Goal: Contribute content: Contribute content

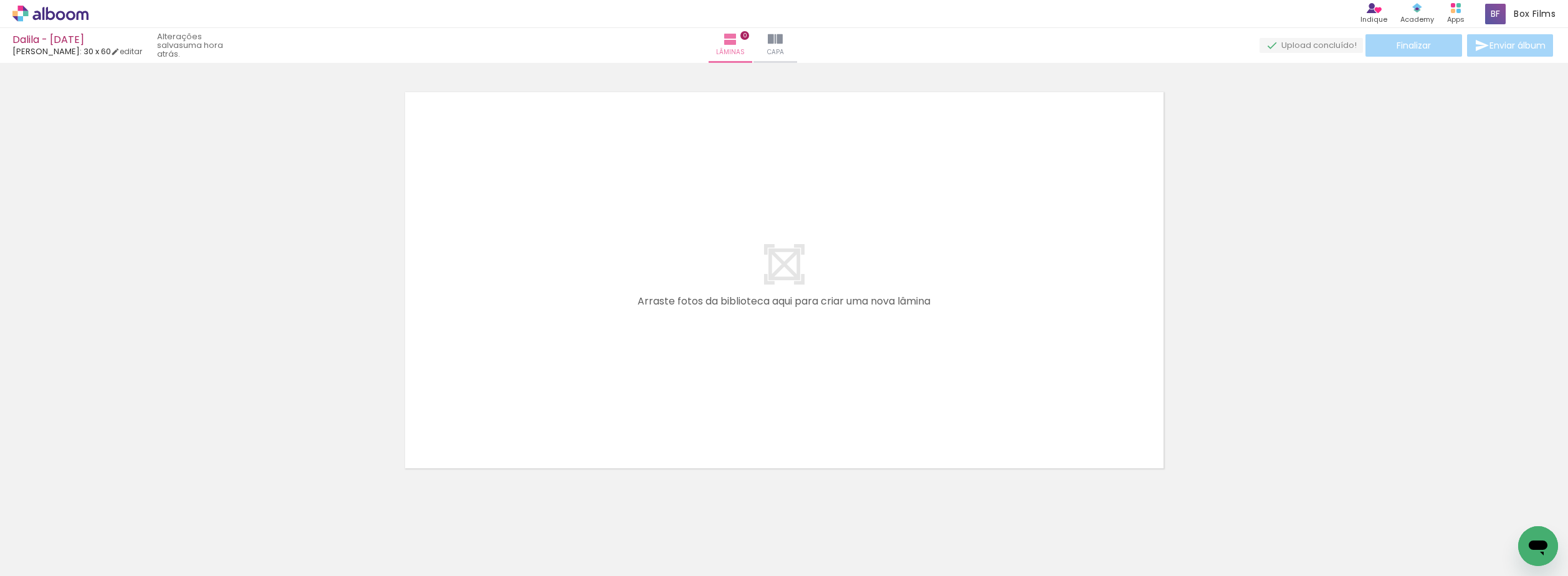
click at [72, 8] on icon at bounding box center [51, 13] width 76 height 16
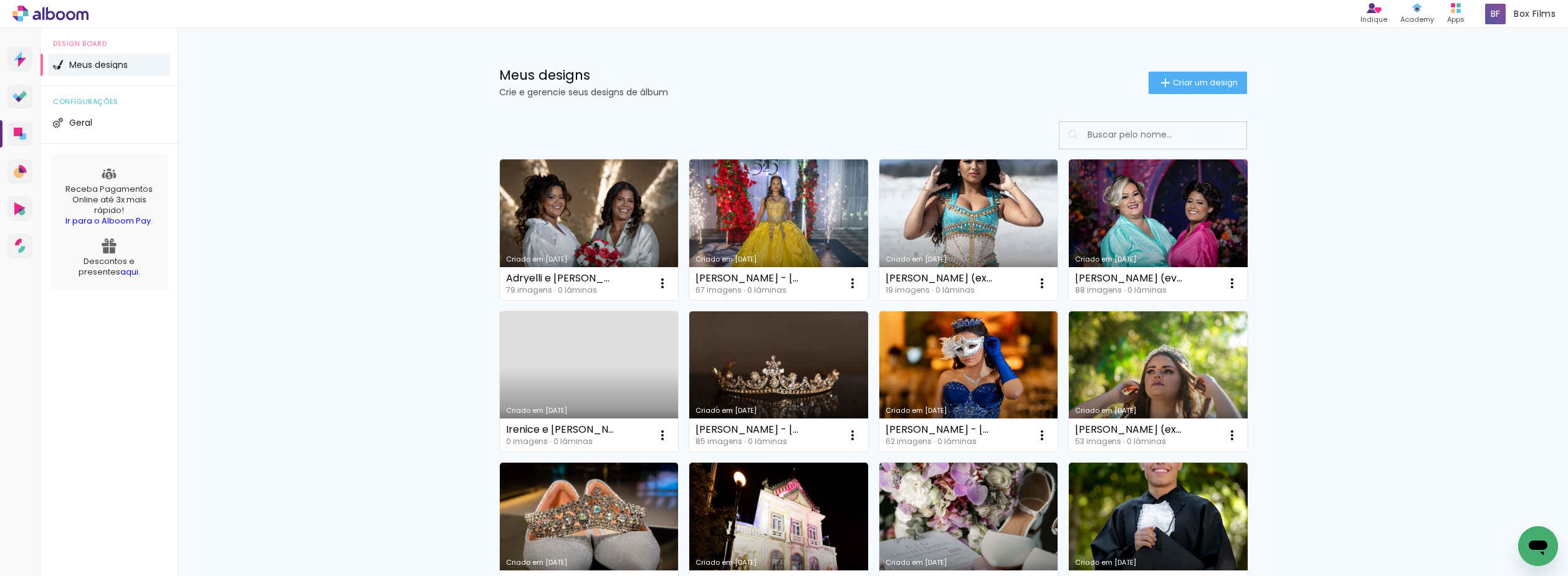
click at [585, 386] on link "[PERSON_NAME] [DATE]" at bounding box center [589, 381] width 179 height 140
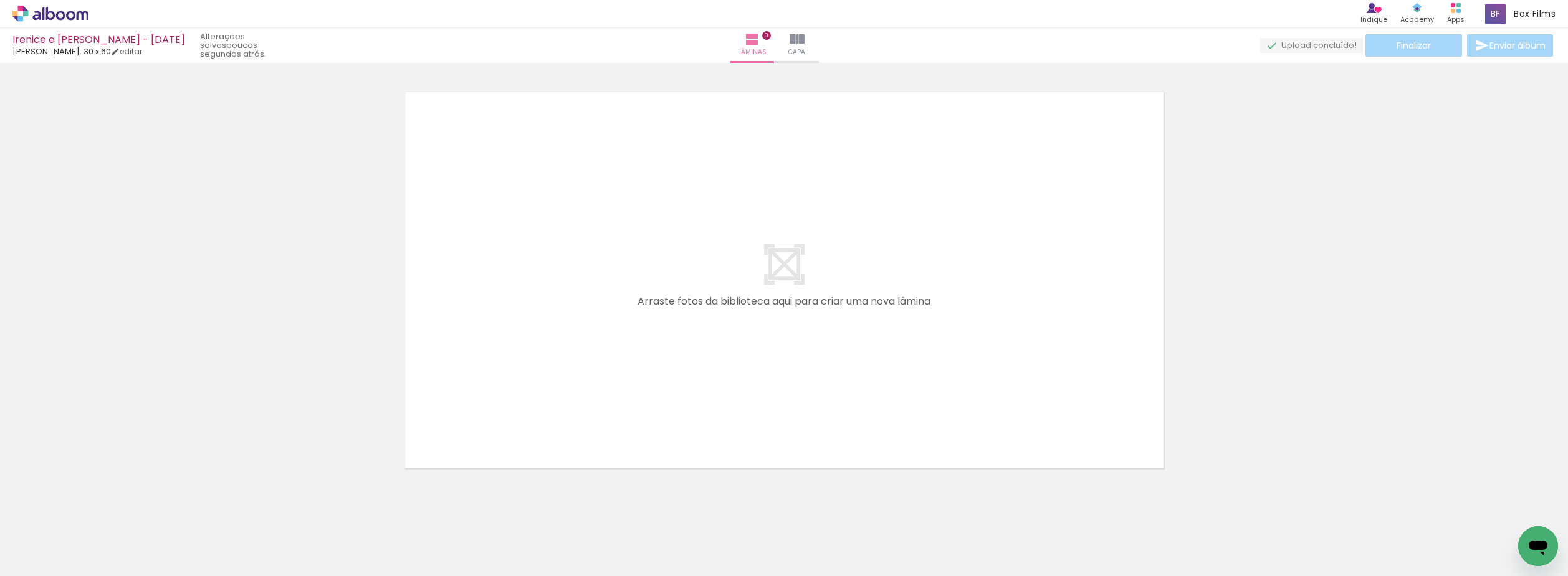
click at [62, 13] on icon at bounding box center [60, 15] width 9 height 9
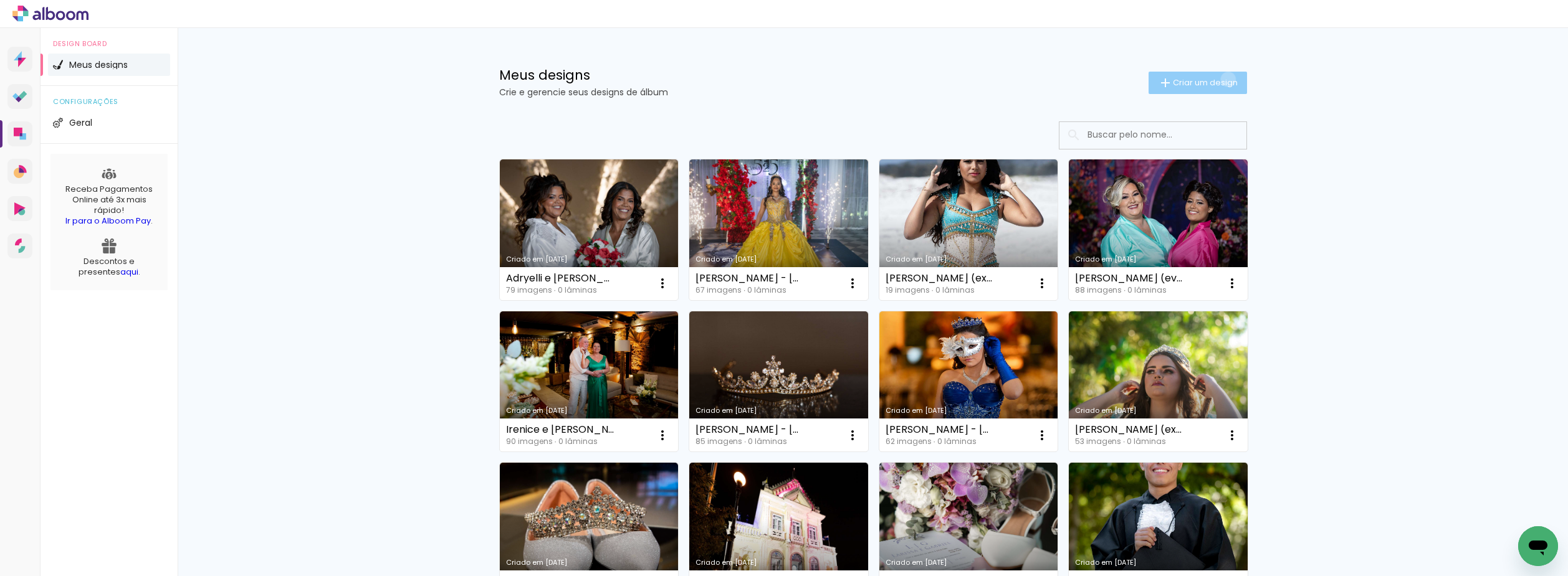
click at [1220, 79] on span "Criar um design" at bounding box center [1205, 82] width 65 height 8
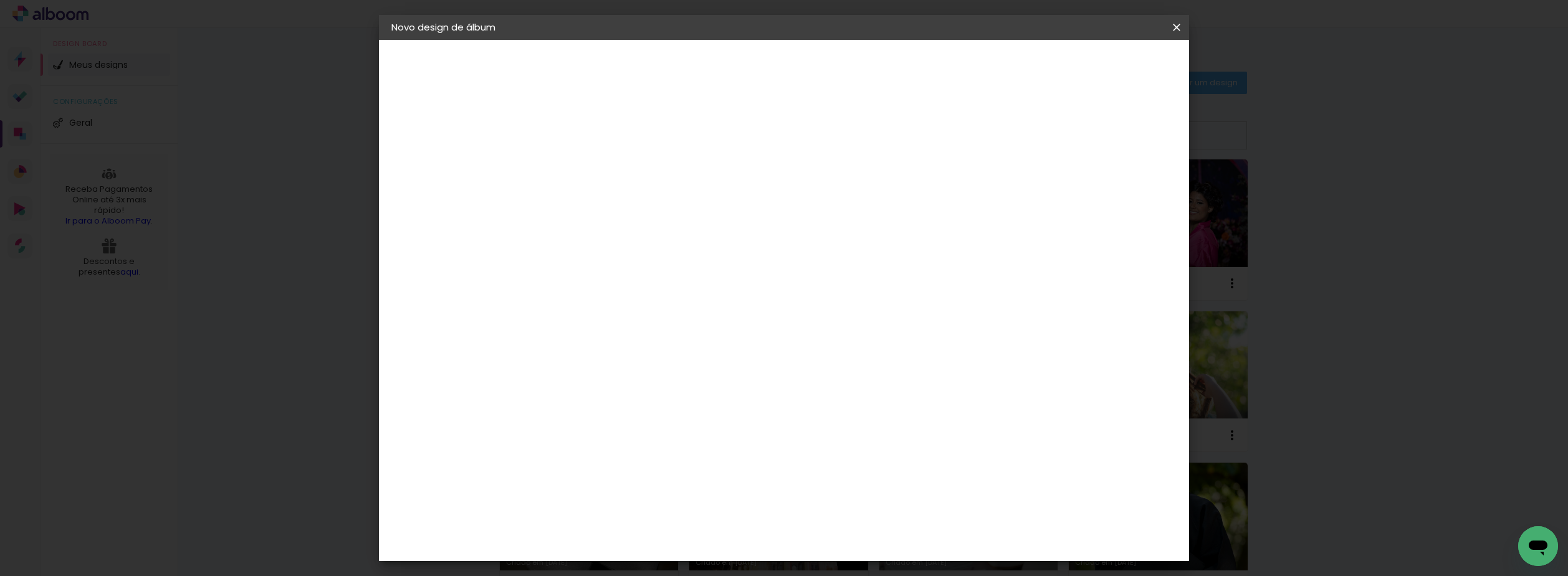
click at [595, 161] on input at bounding box center [595, 167] width 0 height 19
click at [0, 0] on paper-icon-button at bounding box center [0, 0] width 0 height 0
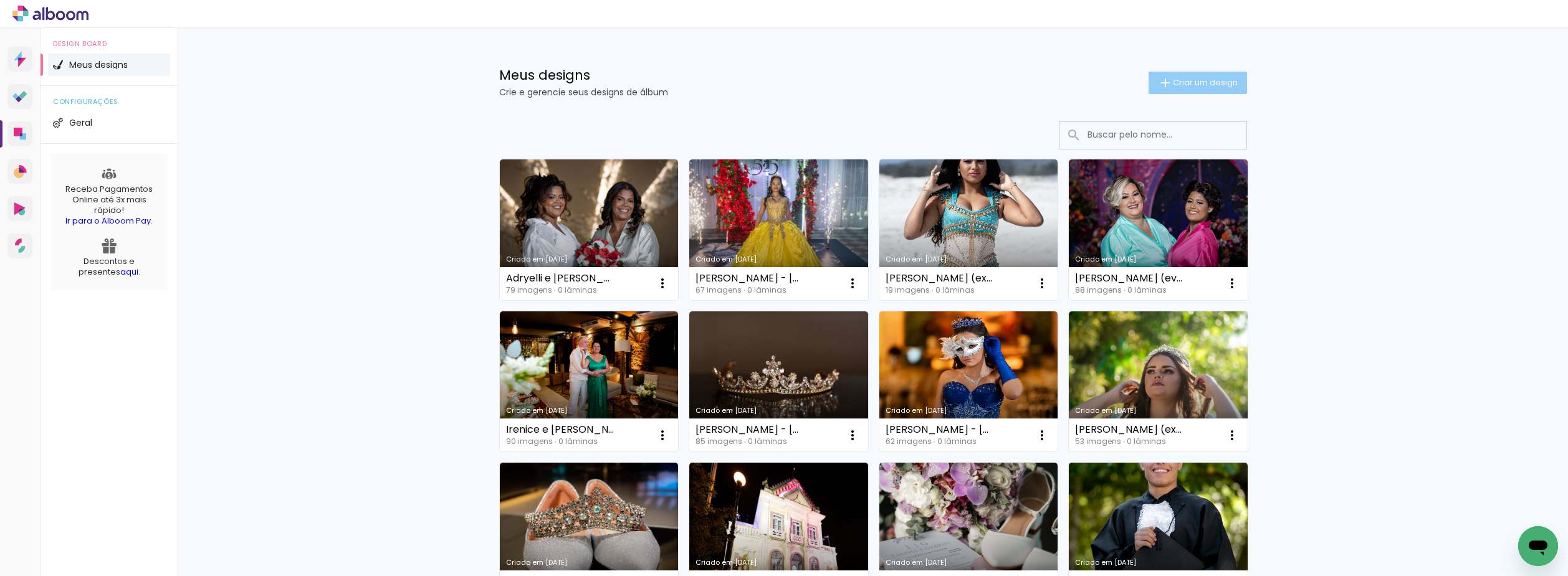
click at [1206, 84] on span "Criar um design" at bounding box center [1205, 82] width 65 height 8
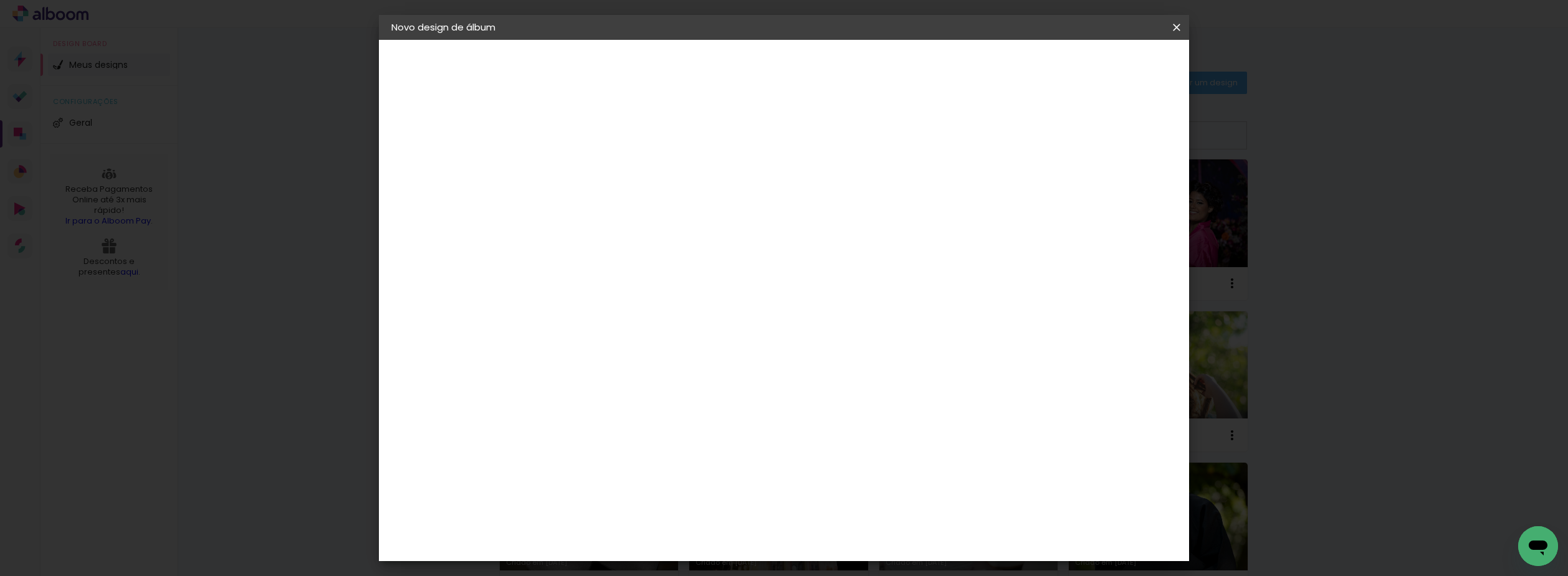
click at [595, 169] on input "Viviane 50 Anos -" at bounding box center [595, 167] width 0 height 19
type input "V"
type input "Adryelli e [PERSON_NAME] (externa) - [DATE]"
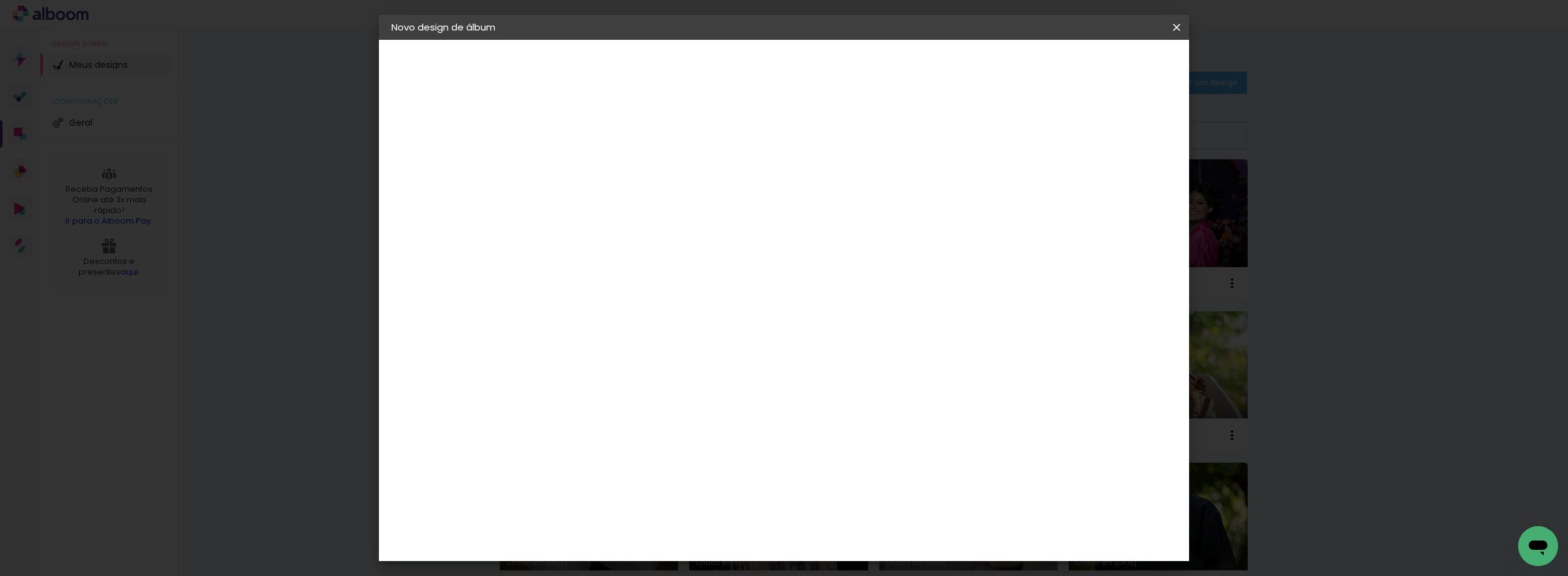
click at [0, 0] on slot "Avançar" at bounding box center [0, 0] width 0 height 0
click at [638, 479] on div "[PERSON_NAME]" at bounding box center [628, 484] width 83 height 10
click at [0, 0] on slot "Avançar" at bounding box center [0, 0] width 0 height 0
click at [643, 208] on input "text" at bounding box center [619, 217] width 49 height 19
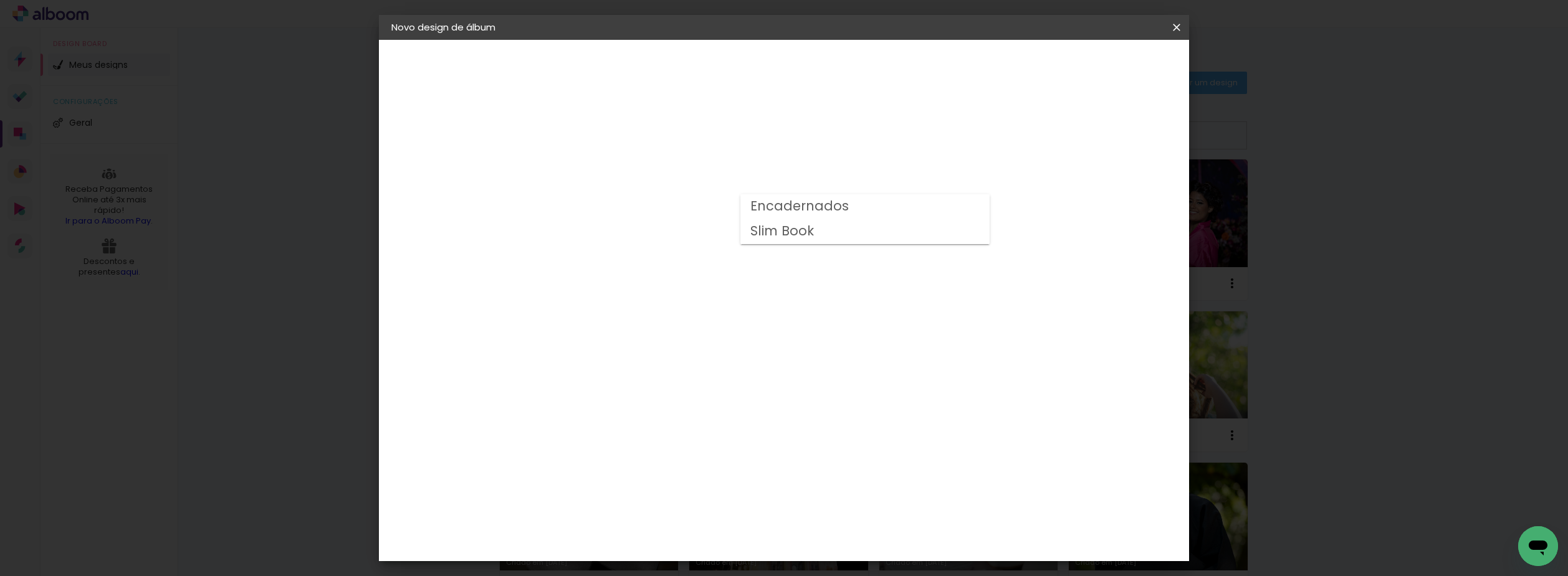
click at [0, 0] on slot "Encadernados" at bounding box center [0, 0] width 0 height 0
type input "Encadernados"
click at [679, 297] on span "20 x 50" at bounding box center [651, 301] width 58 height 25
click at [0, 0] on slot "Avançar" at bounding box center [0, 0] width 0 height 0
click at [1111, 56] on paper-button "Iniciar design" at bounding box center [1070, 66] width 82 height 21
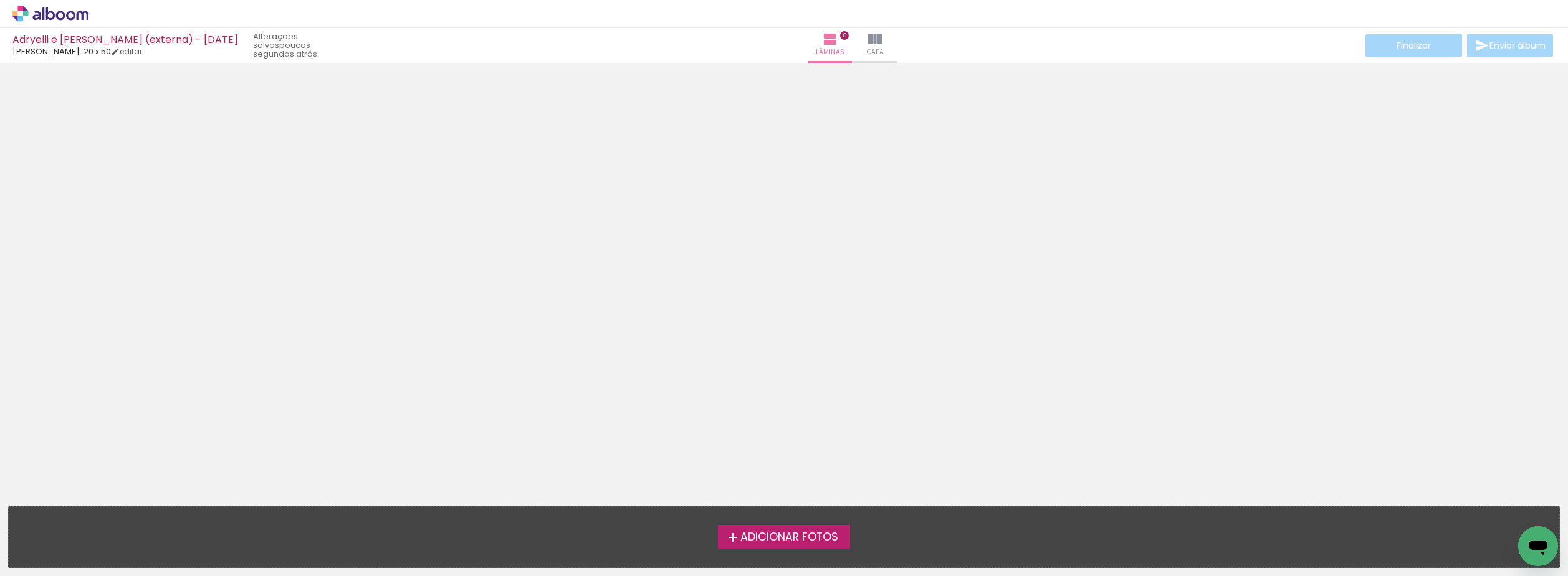
click at [64, 16] on icon at bounding box center [60, 15] width 9 height 9
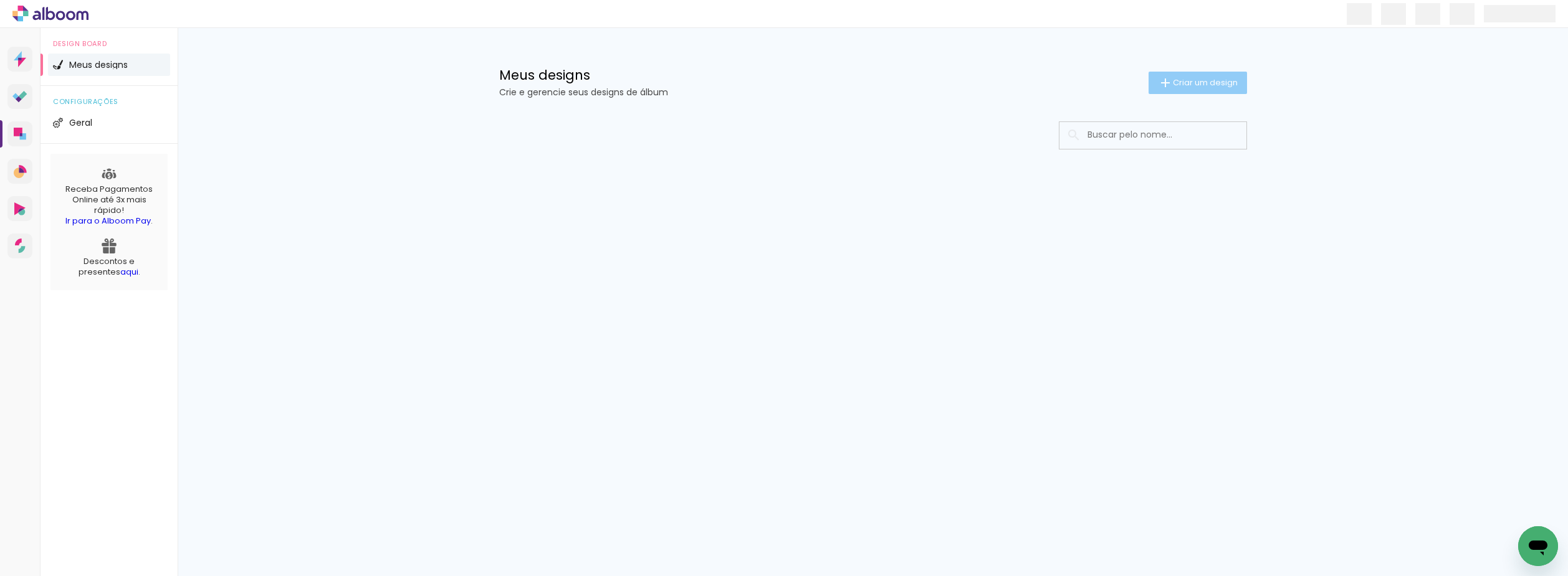
click at [1230, 78] on span "Criar um design" at bounding box center [1205, 82] width 65 height 8
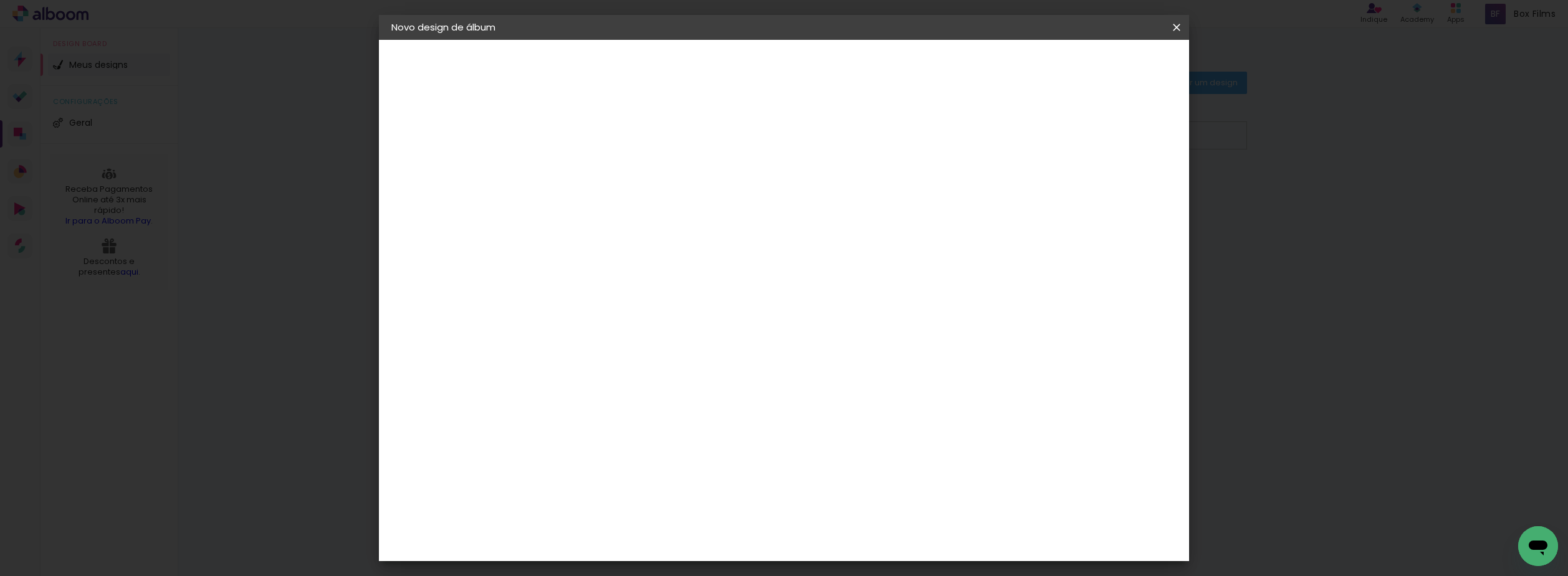
click at [595, 174] on input at bounding box center [595, 167] width 0 height 19
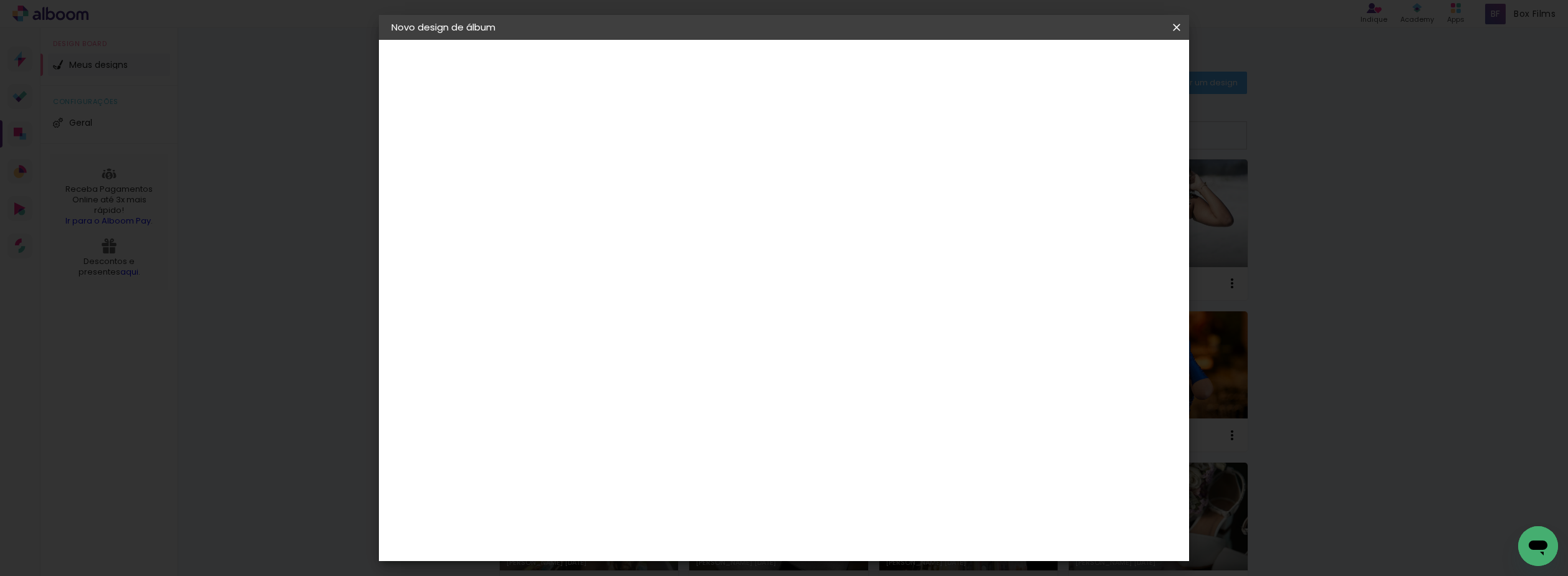
type input "Viviane 50 Anos - [DATE]"
click at [0, 0] on slot "Avançar" at bounding box center [0, 0] width 0 height 0
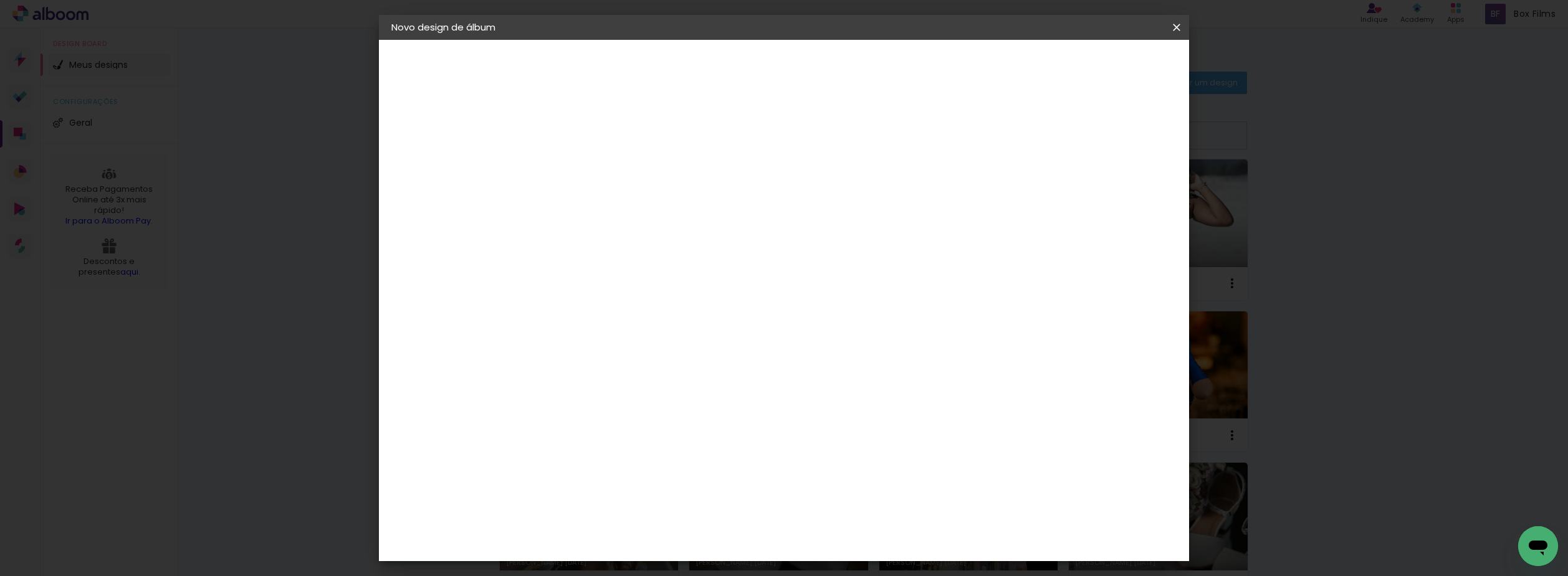
click at [643, 208] on input "text" at bounding box center [619, 217] width 49 height 19
click at [0, 0] on slot "Encadernados" at bounding box center [0, 0] width 0 height 0
type input "Encadernados"
click at [679, 365] on span "25 x 60" at bounding box center [651, 378] width 58 height 25
click at [0, 0] on slot "Avançar" at bounding box center [0, 0] width 0 height 0
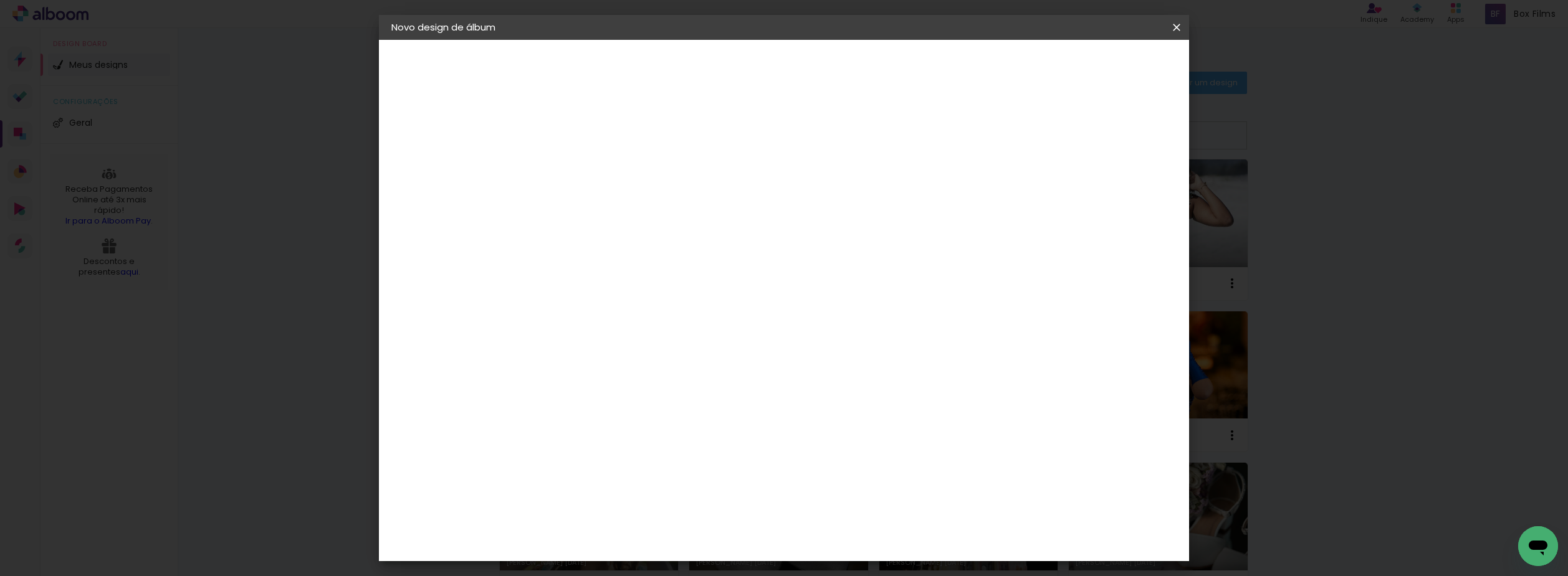
click at [1098, 71] on span "Iniciar design" at bounding box center [1070, 66] width 57 height 8
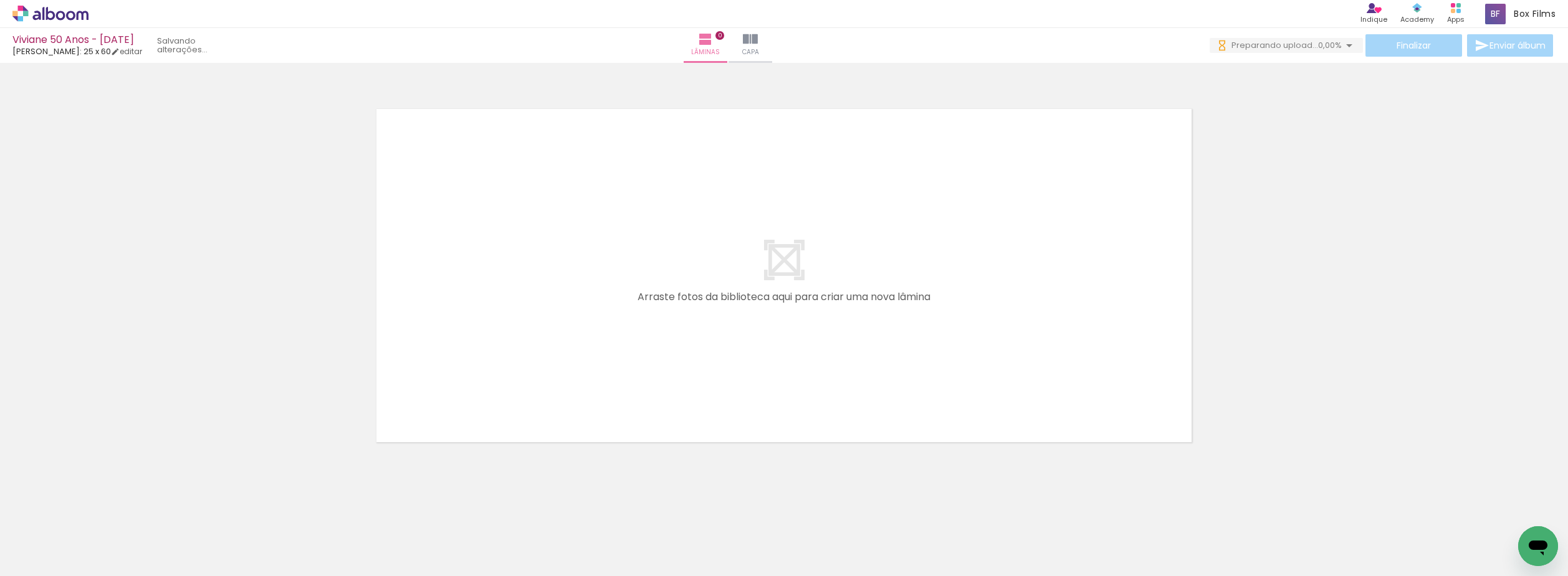
click at [692, 466] on div "Confirmar Cancelar" at bounding box center [784, 270] width 1568 height 414
click at [1316, 42] on span "upload(s) interrompido(s)!" at bounding box center [1285, 45] width 111 height 12
